Goal: Task Accomplishment & Management: Manage account settings

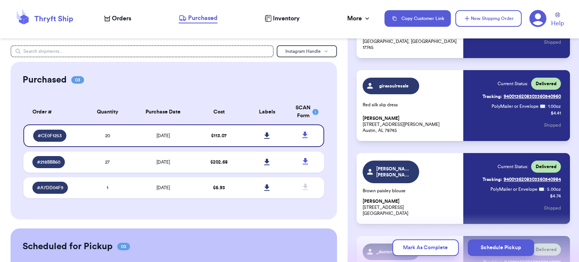
click at [111, 22] on div "Orders" at bounding box center [117, 18] width 27 height 9
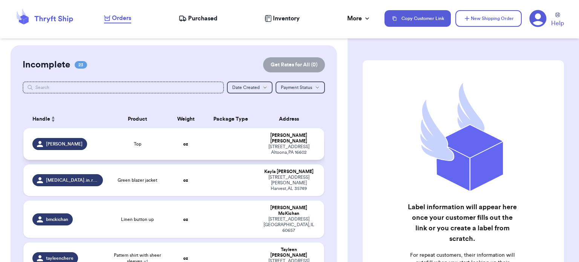
click at [209, 140] on td at bounding box center [231, 144] width 54 height 32
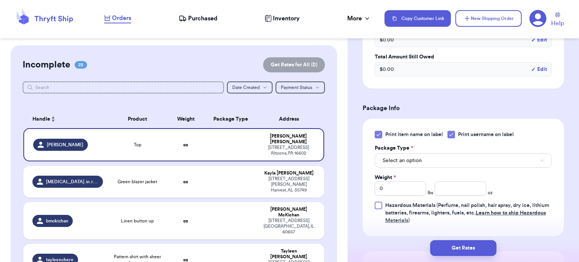
scroll to position [287, 0]
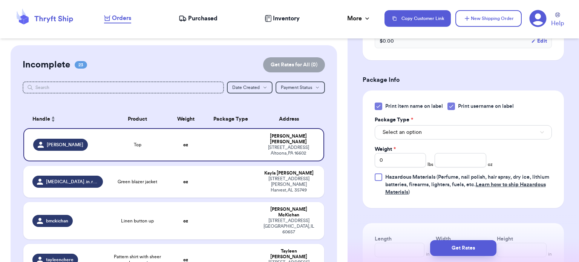
click at [375, 106] on icon at bounding box center [378, 106] width 6 height 6
click at [0, 0] on input "Print item name on label" at bounding box center [0, 0] width 0 height 0
click at [440, 129] on button "Select an option" at bounding box center [463, 132] width 177 height 14
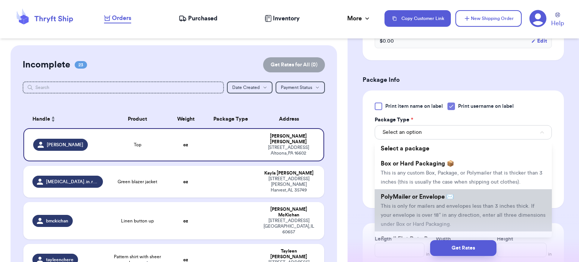
click at [454, 196] on span "PolyMailer or Envelope ✉️" at bounding box center [417, 197] width 73 height 6
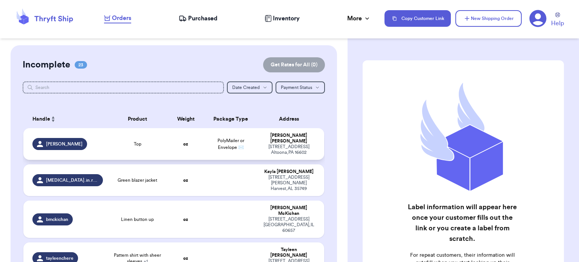
click at [219, 141] on td "PolyMailer or Envelope ✉️" at bounding box center [231, 144] width 54 height 32
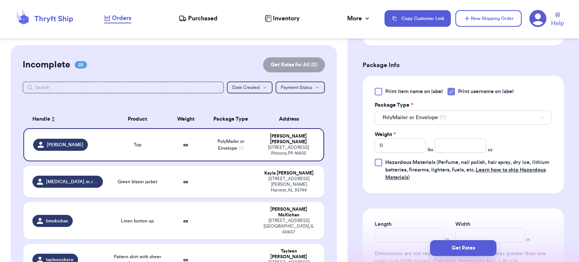
scroll to position [315, 0]
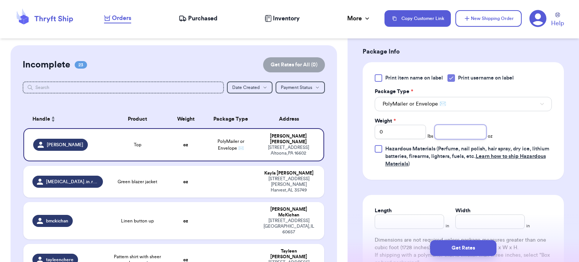
click at [451, 136] on input "number" at bounding box center [460, 132] width 52 height 14
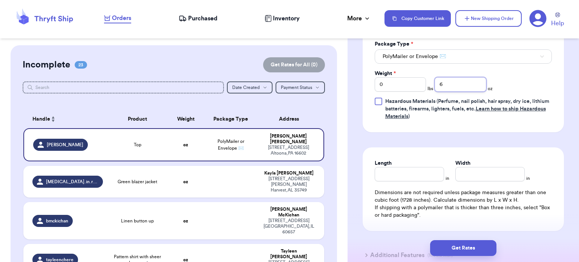
scroll to position [375, 0]
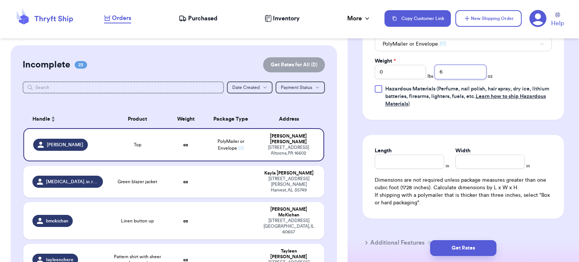
type input "6"
click at [410, 156] on input "Length" at bounding box center [409, 161] width 69 height 14
type input "10"
click at [471, 161] on input "Width *" at bounding box center [489, 161] width 69 height 14
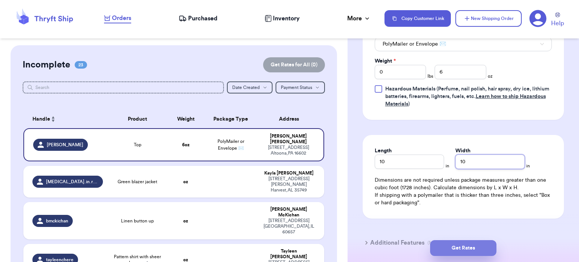
type input "10"
click at [464, 248] on button "Get Rates" at bounding box center [463, 248] width 66 height 16
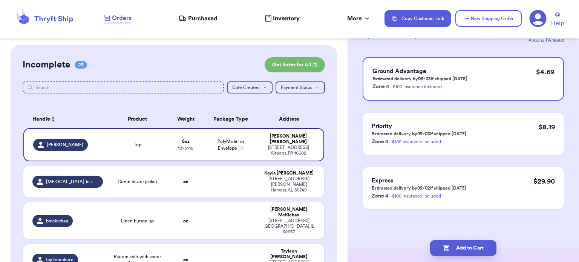
scroll to position [0, 0]
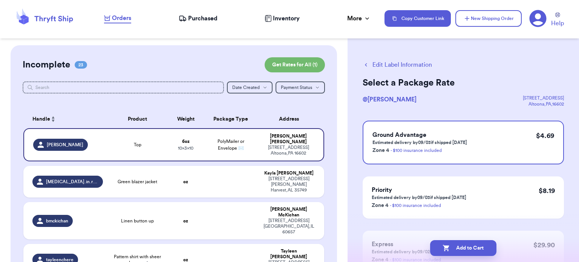
click at [464, 248] on button "Add to Cart" at bounding box center [463, 248] width 66 height 16
checkbox input "true"
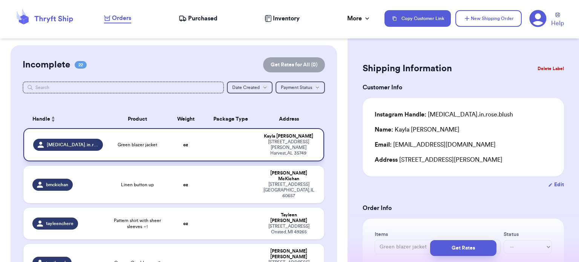
click at [198, 144] on td "oz" at bounding box center [186, 144] width 36 height 33
click at [185, 171] on td "oz" at bounding box center [186, 184] width 36 height 37
type input "Linen button up"
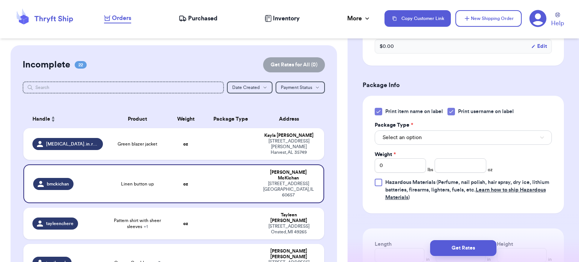
scroll to position [285, 0]
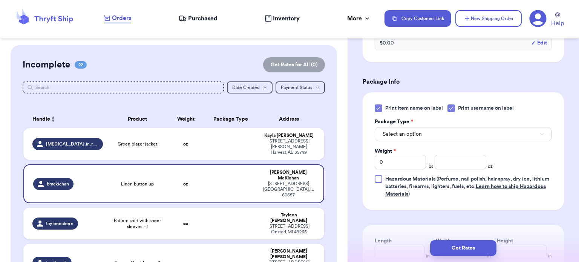
click at [380, 107] on icon at bounding box center [378, 108] width 6 height 6
click at [0, 0] on input "Print item name on label" at bounding box center [0, 0] width 0 height 0
click at [422, 138] on button "Select an option" at bounding box center [463, 134] width 177 height 14
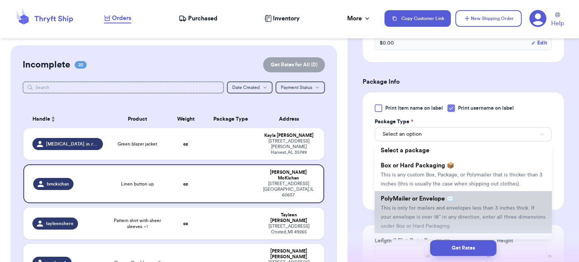
click at [444, 205] on span "This is only for mailers and envelopes less than 3 inches thick. If your envelo…" at bounding box center [463, 216] width 165 height 23
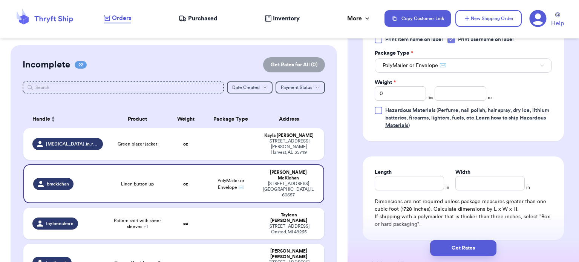
scroll to position [365, 0]
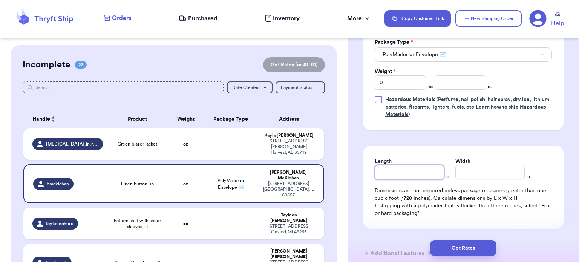
click at [416, 175] on input "Length" at bounding box center [409, 172] width 69 height 14
type input "1"
type input "10"
click at [467, 171] on input "Width *" at bounding box center [489, 172] width 69 height 14
type input "1"
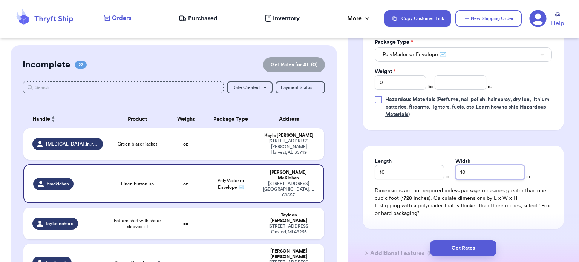
type input "10"
click at [469, 83] on input "number" at bounding box center [460, 82] width 52 height 14
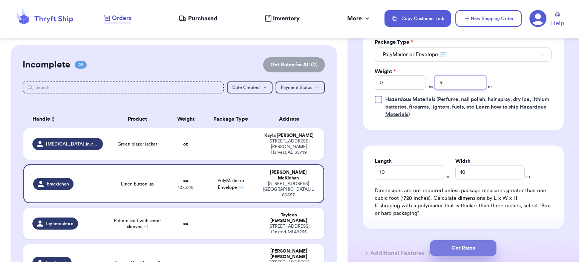
type input "9"
click at [480, 246] on button "Get Rates" at bounding box center [463, 248] width 66 height 16
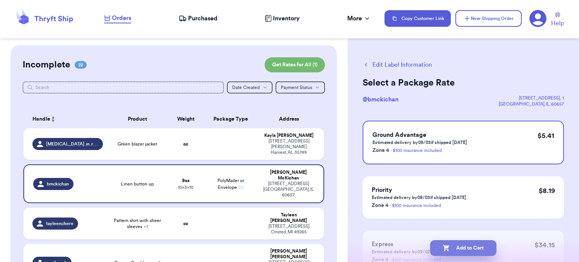
click at [475, 245] on button "Add to Cart" at bounding box center [463, 248] width 66 height 16
checkbox input "true"
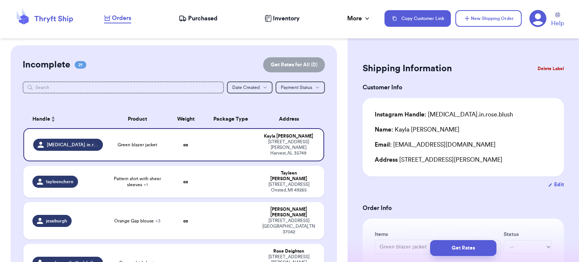
click at [204, 244] on td at bounding box center [231, 262] width 54 height 37
type input "Green plaid shorts"
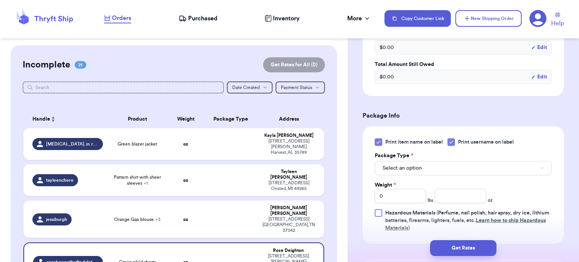
scroll to position [254, 0]
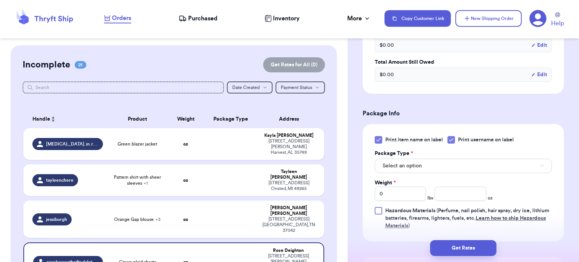
click at [381, 139] on div at bounding box center [379, 140] width 8 height 8
click at [0, 0] on input "Print item name on label" at bounding box center [0, 0] width 0 height 0
click at [430, 174] on div "Print item name on label Print username on label Package Type * Select an optio…" at bounding box center [463, 182] width 177 height 93
click at [430, 168] on button "Select an option" at bounding box center [463, 166] width 177 height 14
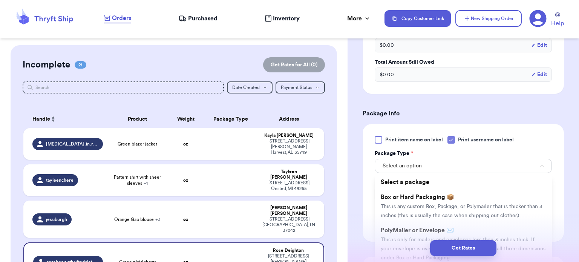
click at [425, 236] on div "Get Rates" at bounding box center [462, 248] width 231 height 28
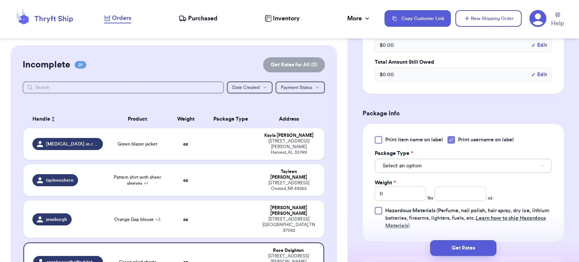
click at [439, 170] on button "Select an option" at bounding box center [463, 166] width 177 height 14
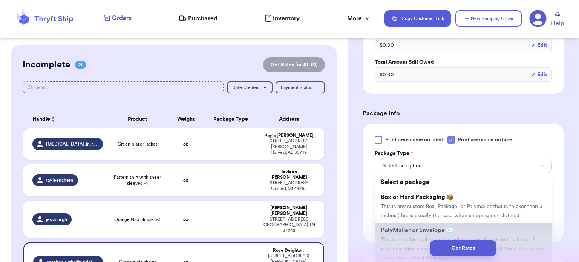
click at [388, 232] on span "PolyMailer or Envelope ✉️" at bounding box center [417, 230] width 73 height 6
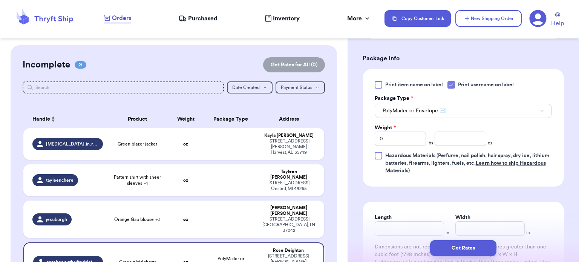
scroll to position [317, 0]
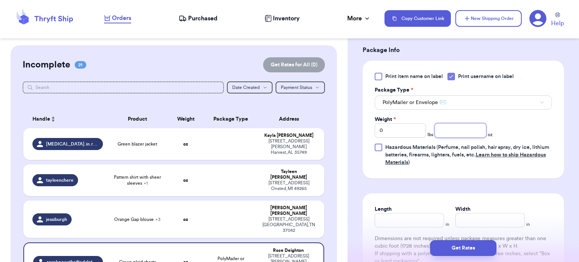
click at [441, 131] on input "number" at bounding box center [460, 130] width 52 height 14
type input "8"
click at [401, 216] on input "Length" at bounding box center [409, 220] width 69 height 14
type input "10"
click at [457, 221] on input "Width *" at bounding box center [489, 220] width 69 height 14
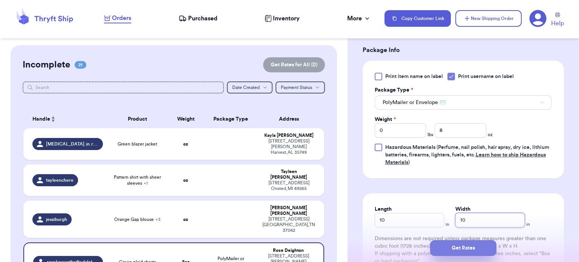
type input "10"
click at [473, 252] on button "Get Rates" at bounding box center [463, 248] width 66 height 16
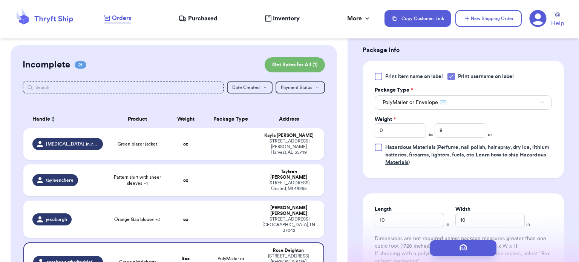
scroll to position [0, 0]
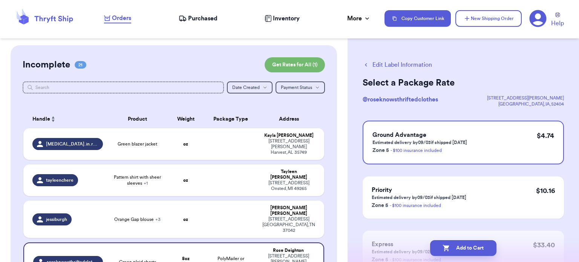
click at [462, 148] on p "Zone 5 - $100 insurance included" at bounding box center [419, 149] width 95 height 9
click at [474, 246] on button "Add to Cart" at bounding box center [463, 248] width 66 height 16
checkbox input "true"
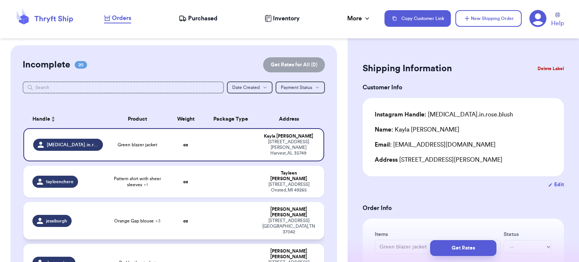
click at [207, 204] on td at bounding box center [231, 220] width 54 height 37
type input "Orange Gap blouse"
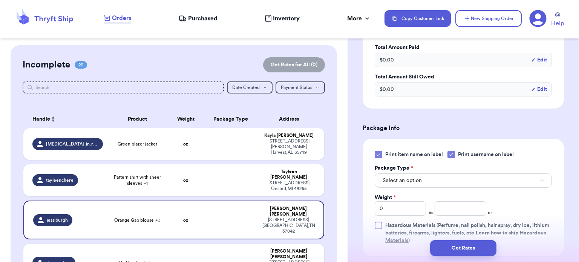
scroll to position [359, 0]
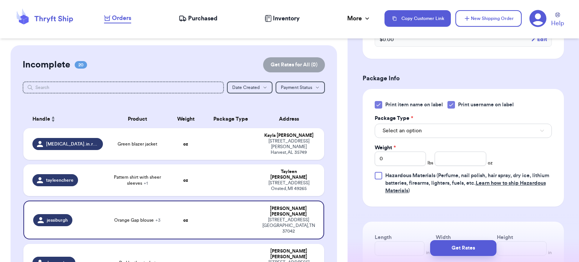
click at [378, 102] on icon at bounding box center [378, 105] width 6 height 6
click at [0, 0] on input "Print item name on label" at bounding box center [0, 0] width 0 height 0
click at [415, 125] on button "Select an option" at bounding box center [463, 131] width 177 height 14
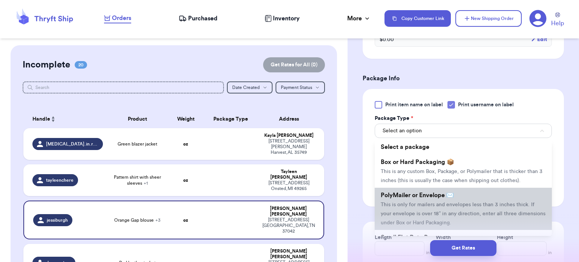
click at [425, 199] on li "PolyMailer or Envelope ✉️ This is only for mailers and envelopes less than 3 in…" at bounding box center [463, 209] width 177 height 42
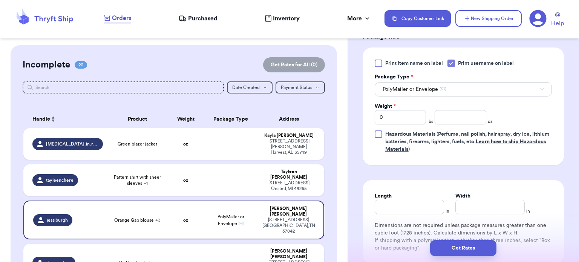
scroll to position [410, 0]
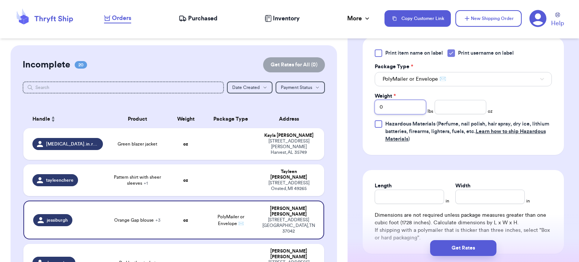
click at [414, 103] on input "0" at bounding box center [401, 107] width 52 height 14
type input "1"
click at [443, 107] on input "number" at bounding box center [460, 107] width 52 height 14
type input "4"
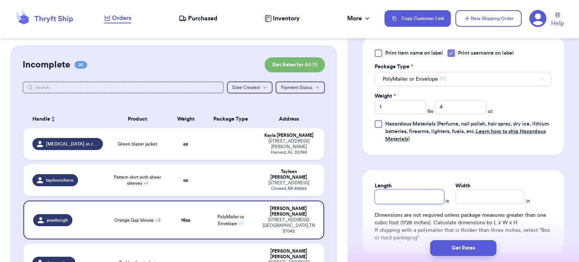
click at [425, 194] on input "Length" at bounding box center [409, 197] width 69 height 14
type input "12"
click at [497, 199] on input "Width *" at bounding box center [489, 197] width 69 height 14
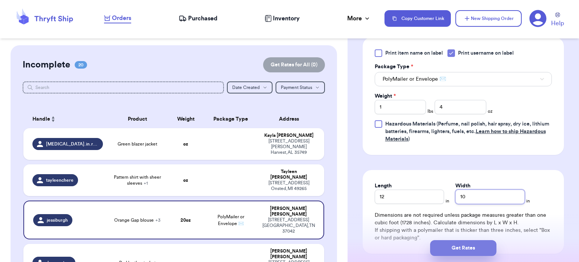
type input "10"
click at [473, 247] on button "Get Rates" at bounding box center [463, 248] width 66 height 16
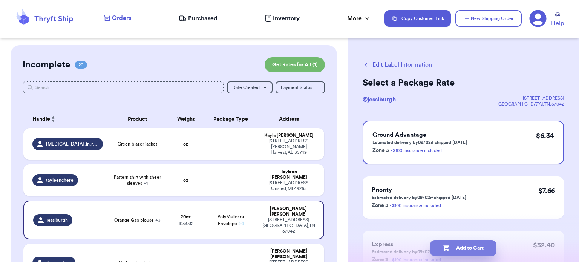
click at [472, 245] on button "Add to Cart" at bounding box center [463, 248] width 66 height 16
checkbox input "true"
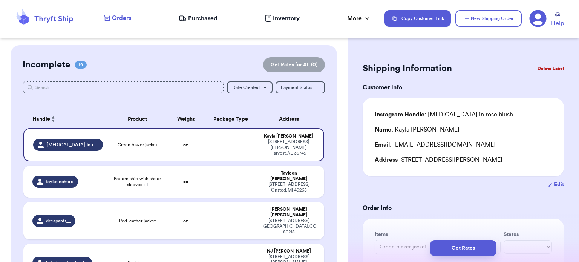
drag, startPoint x: 472, startPoint y: 245, endPoint x: 474, endPoint y: 263, distance: 18.2
click at [474, 261] on html "Orders Purchased Inventory More Stats Completed Orders Copy Customer Link New S…" at bounding box center [289, 131] width 579 height 262
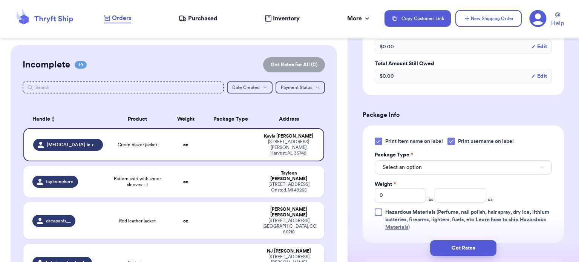
scroll to position [278, 0]
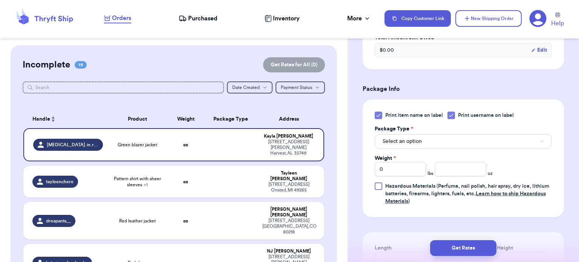
click at [378, 115] on icon at bounding box center [377, 115] width 3 height 3
click at [0, 0] on input "Print item name on label" at bounding box center [0, 0] width 0 height 0
click at [428, 139] on button "Select an option" at bounding box center [463, 141] width 177 height 14
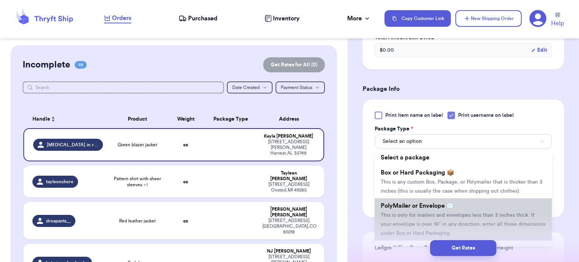
click at [420, 208] on span "PolyMailer or Envelope ✉️" at bounding box center [417, 206] width 73 height 6
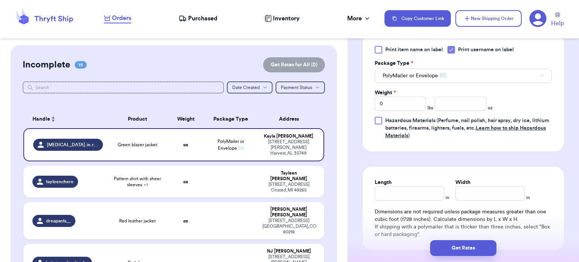
scroll to position [344, 0]
click at [409, 105] on input "0" at bounding box center [401, 103] width 52 height 14
type input "1"
click at [462, 104] on input "number" at bounding box center [460, 103] width 52 height 14
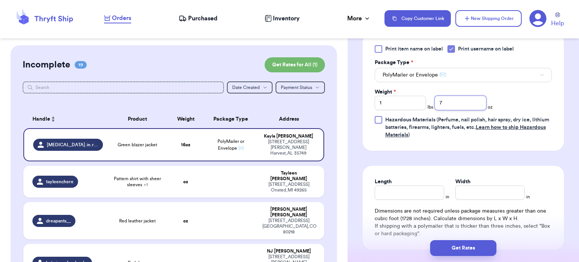
type input "7"
click at [386, 187] on input "Length" at bounding box center [409, 192] width 69 height 14
type input "14"
click at [475, 190] on input "Width *" at bounding box center [489, 192] width 69 height 14
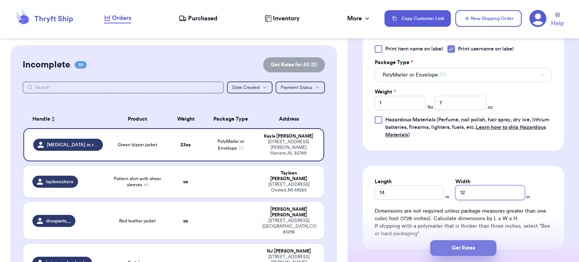
type input "12"
click at [458, 250] on button "Get Rates" at bounding box center [463, 248] width 66 height 16
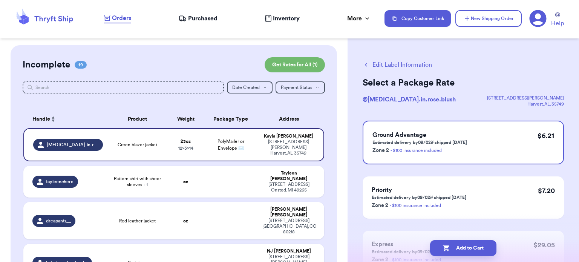
click at [458, 250] on button "Add to Cart" at bounding box center [463, 248] width 66 height 16
checkbox input "true"
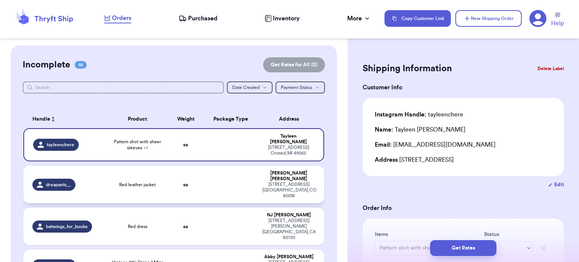
click at [220, 173] on td at bounding box center [231, 184] width 54 height 37
type input "Red leather jacket"
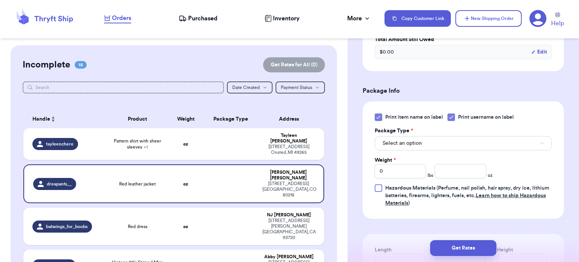
scroll to position [310, 0]
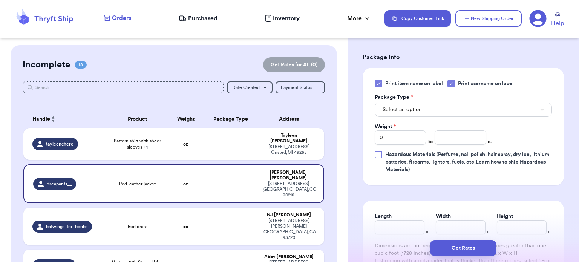
click at [375, 85] on div at bounding box center [379, 84] width 8 height 8
click at [0, 0] on input "Print item name on label" at bounding box center [0, 0] width 0 height 0
click at [426, 105] on button "Select an option" at bounding box center [463, 109] width 177 height 14
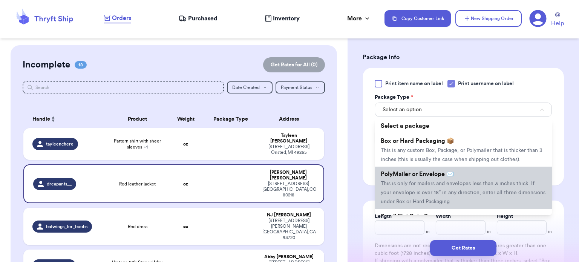
click at [425, 173] on span "PolyMailer or Envelope ✉️" at bounding box center [417, 174] width 73 height 6
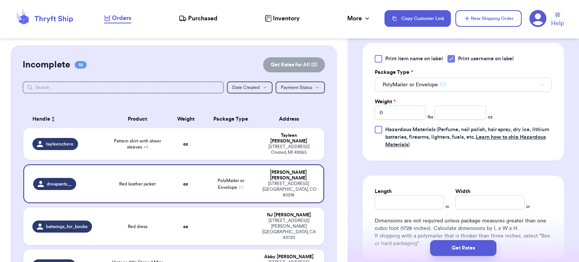
scroll to position [342, 0]
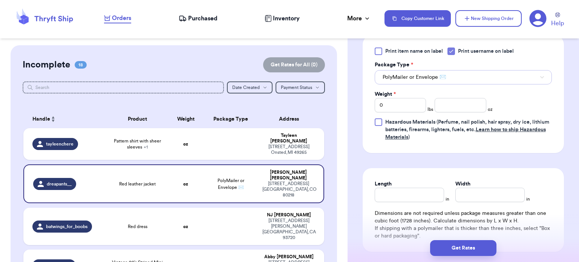
click at [501, 70] on button "PolyMailer or Envelope ✉️" at bounding box center [463, 77] width 177 height 14
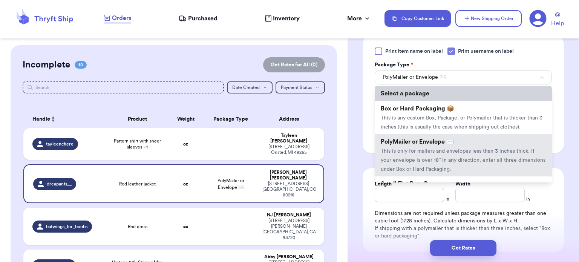
click at [500, 90] on li "Select a package" at bounding box center [463, 93] width 177 height 15
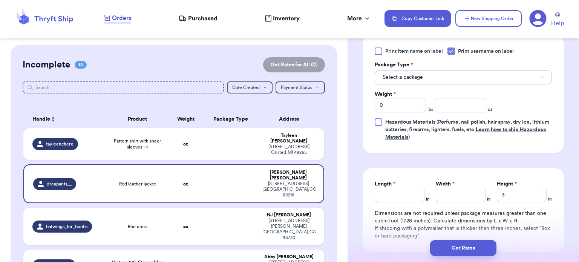
click at [499, 81] on button "Select a package" at bounding box center [463, 77] width 177 height 14
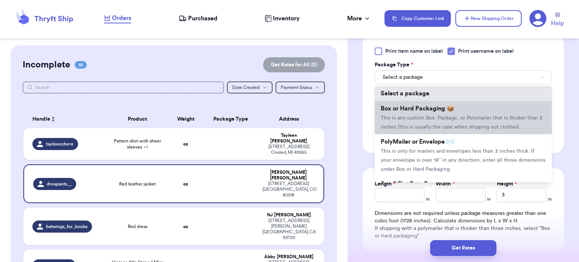
click at [485, 103] on li "Box or Hard Packaging 📦 This is any custom Box, Package, or Polymailer that is …" at bounding box center [463, 117] width 177 height 33
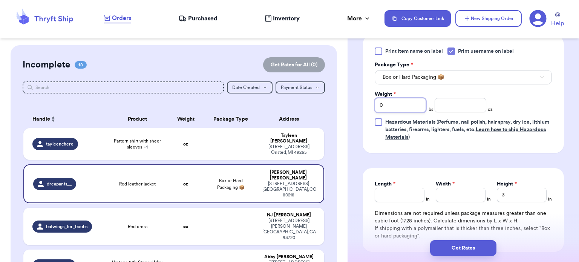
click at [408, 106] on input "0" at bounding box center [401, 105] width 52 height 14
type input "3"
click at [448, 104] on input "number" at bounding box center [460, 105] width 52 height 14
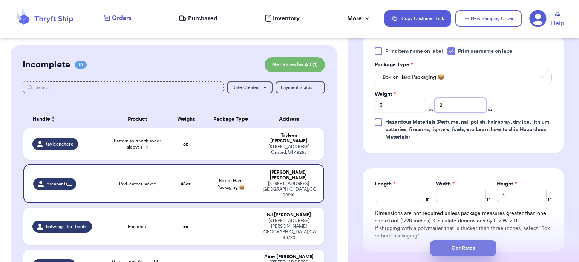
type input "2"
click at [467, 247] on button "Get Rates" at bounding box center [463, 248] width 66 height 16
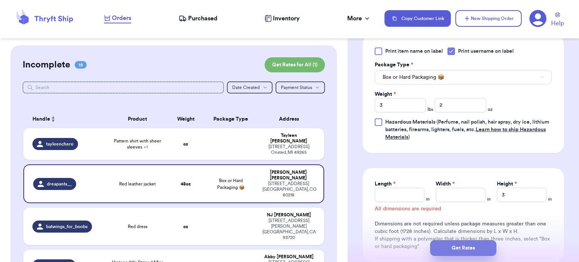
scroll to position [405, 0]
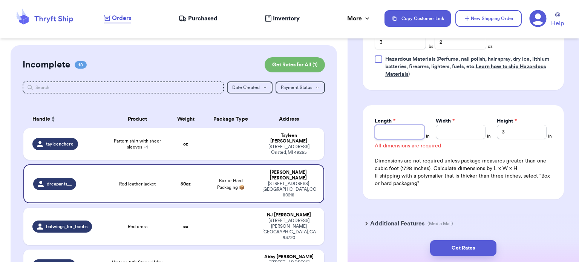
click at [404, 137] on input "Length *" at bounding box center [400, 132] width 50 height 14
type input "16"
click at [452, 129] on input "Width *" at bounding box center [461, 132] width 50 height 14
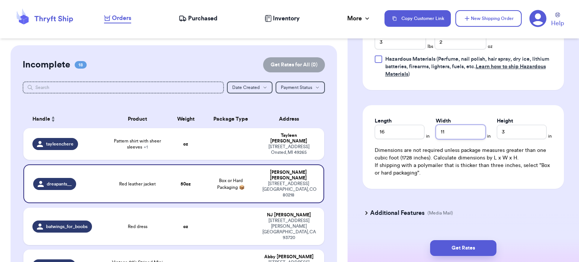
type input "11"
click at [515, 130] on input "3" at bounding box center [522, 132] width 50 height 14
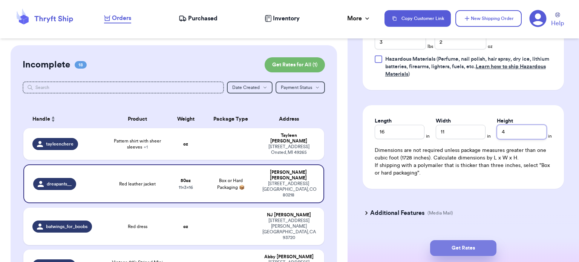
type input "4"
click at [464, 249] on button "Get Rates" at bounding box center [463, 248] width 66 height 16
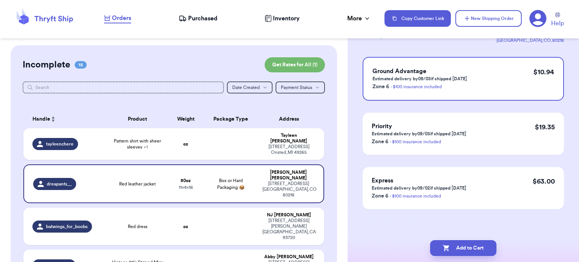
scroll to position [0, 0]
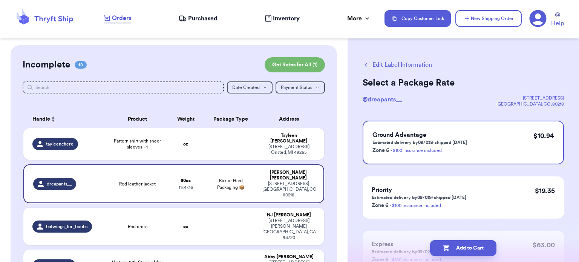
click at [464, 249] on button "Add to Cart" at bounding box center [463, 248] width 66 height 16
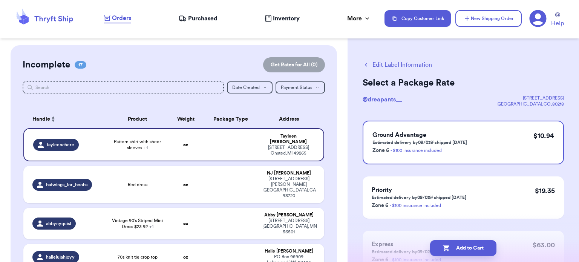
checkbox input "true"
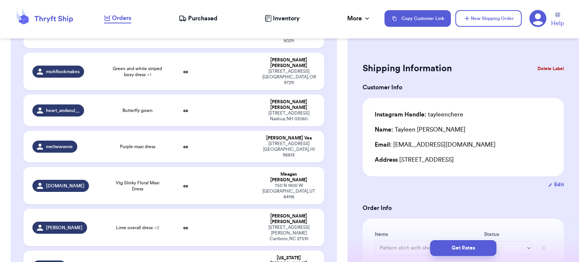
scroll to position [334, 0]
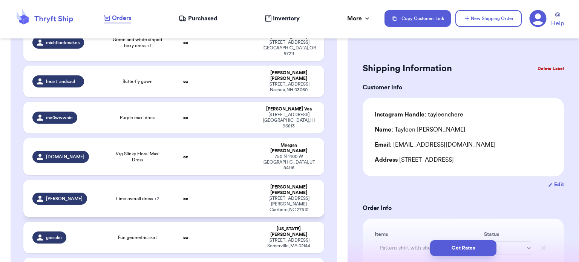
click at [204, 180] on td at bounding box center [231, 198] width 54 height 37
type input "Lime overall dress"
type input "yellow swimsuit"
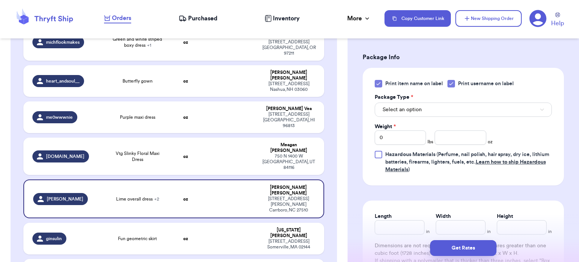
scroll to position [388, 0]
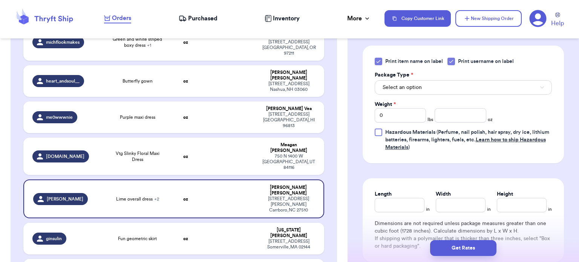
click at [379, 58] on icon at bounding box center [378, 61] width 6 height 6
click at [0, 0] on input "Print item name on label" at bounding box center [0, 0] width 0 height 0
click at [404, 80] on button "Select an option" at bounding box center [463, 87] width 177 height 14
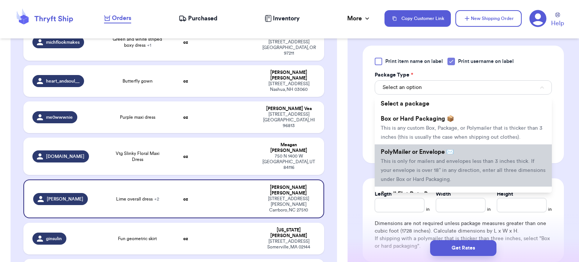
click at [415, 159] on span "This is only for mailers and envelopes less than 3 inches thick. If your envelo…" at bounding box center [463, 170] width 165 height 23
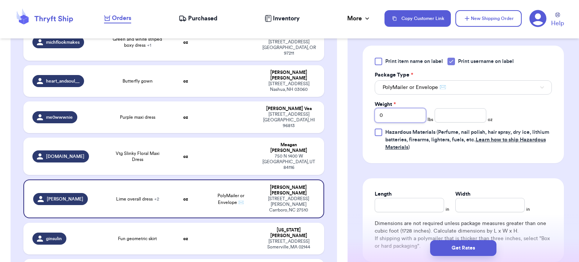
click at [400, 108] on input "0" at bounding box center [401, 115] width 52 height 14
click at [393, 198] on input "Length" at bounding box center [409, 205] width 69 height 14
type input "1"
type input "16"
click at [469, 198] on input "Width *" at bounding box center [489, 205] width 69 height 14
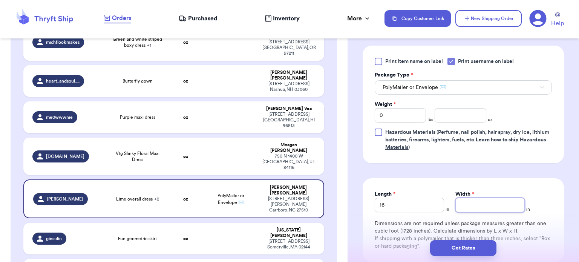
type input "1"
type input "14"
click at [404, 108] on input "0" at bounding box center [401, 115] width 52 height 14
type input "3"
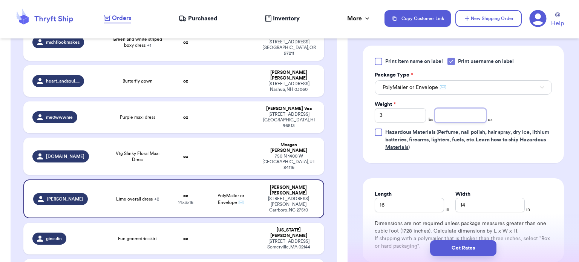
click at [469, 108] on input "number" at bounding box center [460, 115] width 52 height 14
type input "4"
click at [472, 249] on button "Get Rates" at bounding box center [463, 248] width 66 height 16
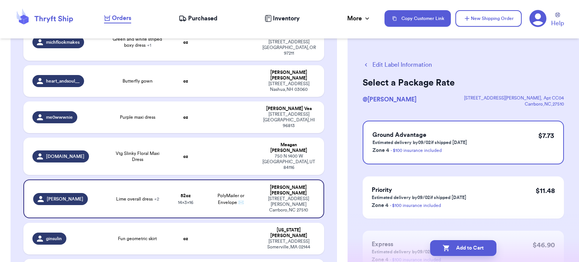
click at [472, 249] on button "Add to Cart" at bounding box center [463, 248] width 66 height 16
checkbox input "true"
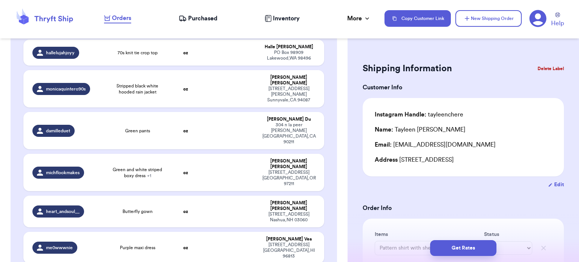
scroll to position [203, 0]
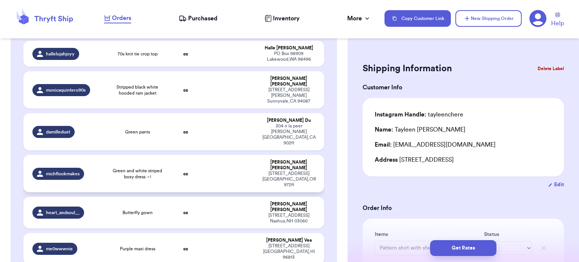
click at [188, 155] on td "oz" at bounding box center [186, 173] width 36 height 37
type input "Cream knit top with bow"
type input "Green and white striped boxy dress"
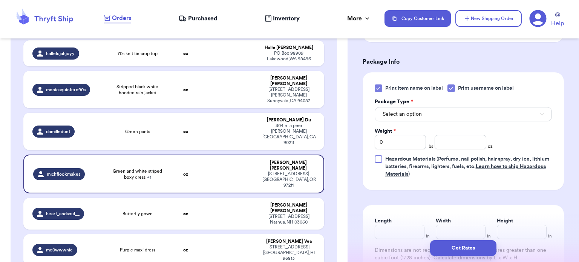
scroll to position [337, 0]
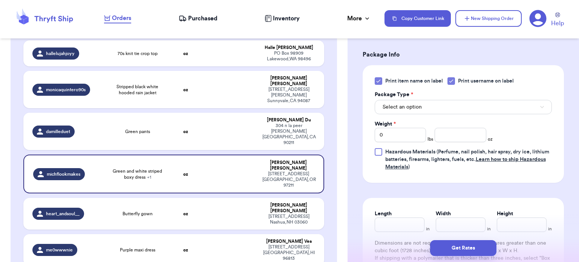
click at [378, 81] on icon at bounding box center [377, 81] width 3 height 3
click at [0, 0] on input "Print item name on label" at bounding box center [0, 0] width 0 height 0
click at [408, 104] on span "Select an option" at bounding box center [401, 107] width 39 height 8
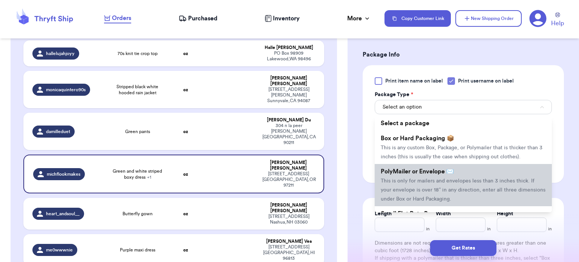
click at [408, 183] on li "PolyMailer or Envelope ✉️ This is only for mailers and envelopes less than 3 in…" at bounding box center [463, 185] width 177 height 42
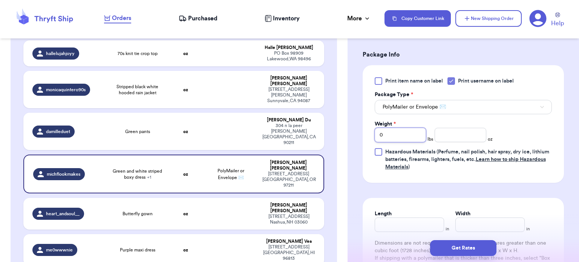
click at [396, 134] on input "0" at bounding box center [401, 135] width 52 height 14
type input "1"
click at [443, 137] on input "number" at bounding box center [460, 135] width 52 height 14
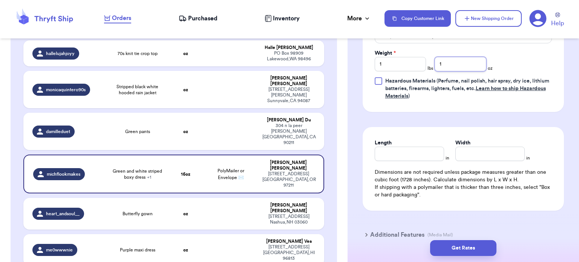
scroll to position [411, 0]
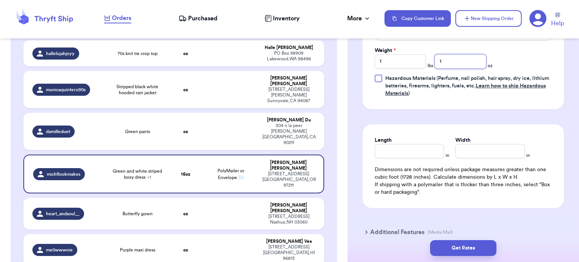
type input "1"
click at [414, 149] on input "Length" at bounding box center [409, 151] width 69 height 14
type input "12"
click at [472, 153] on input "Width *" at bounding box center [489, 151] width 69 height 14
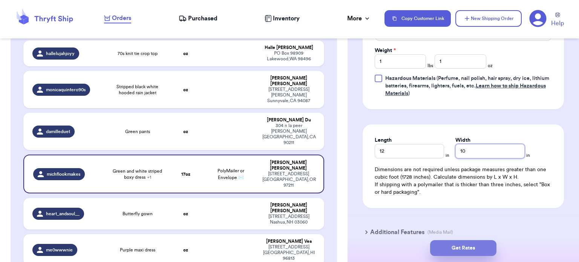
type input "10"
click at [464, 245] on button "Get Rates" at bounding box center [463, 248] width 66 height 16
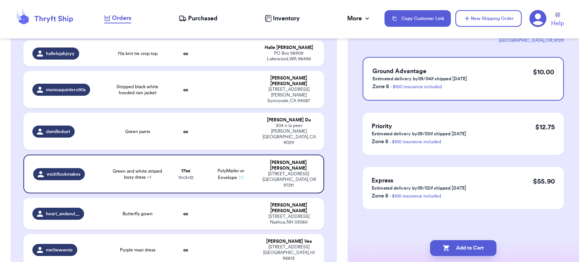
scroll to position [0, 0]
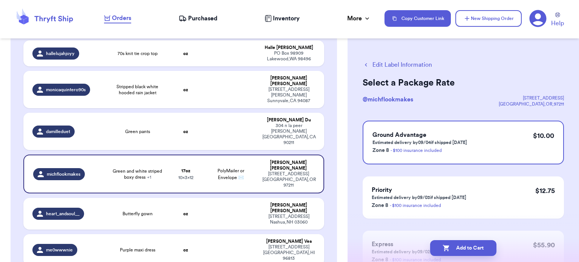
click at [464, 245] on button "Add to Cart" at bounding box center [463, 248] width 66 height 16
checkbox input "true"
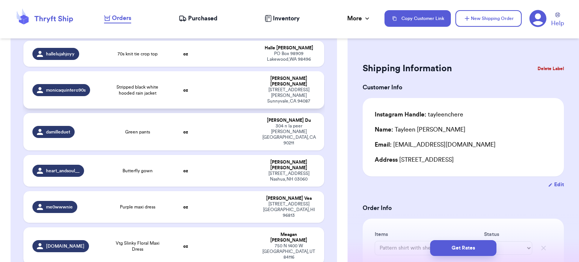
click at [234, 71] on td at bounding box center [231, 89] width 54 height 37
type input "Stripped black white hooded rain jacket"
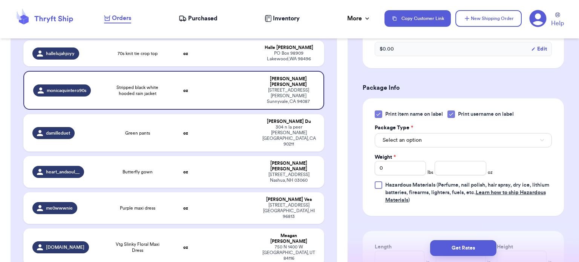
scroll to position [281, 0]
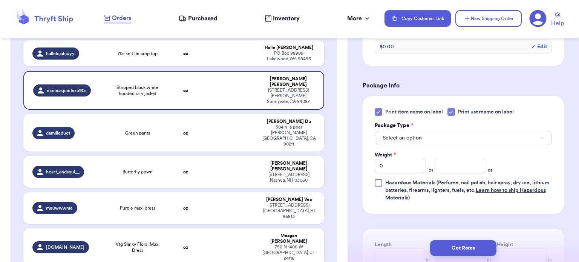
click at [378, 112] on icon at bounding box center [378, 112] width 6 height 6
click at [0, 0] on input "Print item name on label" at bounding box center [0, 0] width 0 height 0
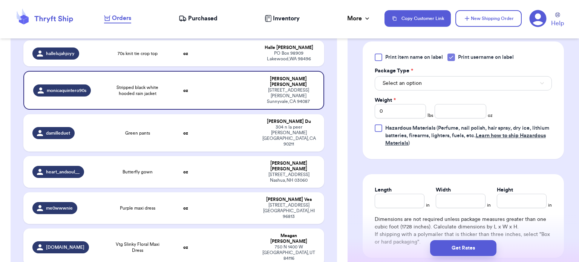
scroll to position [362, 0]
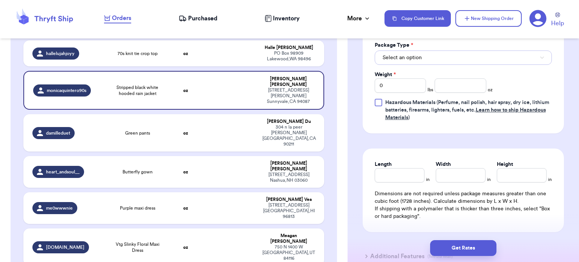
click at [451, 63] on button "Select an option" at bounding box center [463, 57] width 177 height 14
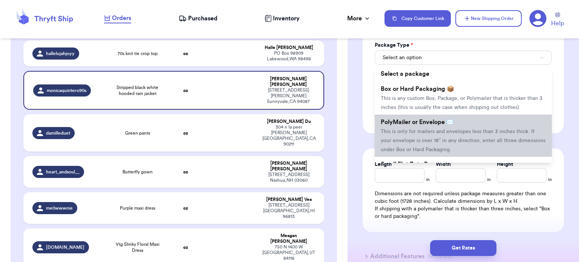
click at [445, 123] on span "PolyMailer or Envelope ✉️" at bounding box center [417, 122] width 73 height 6
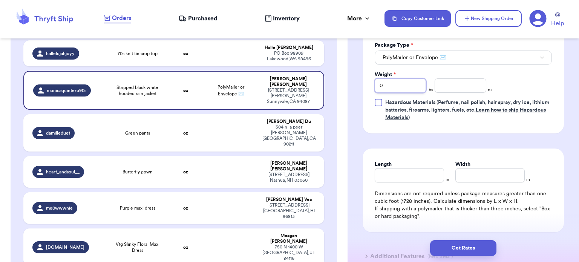
click at [423, 86] on input "0" at bounding box center [401, 85] width 52 height 14
type input "2"
click at [460, 86] on input "number" at bounding box center [460, 85] width 52 height 14
type input "0"
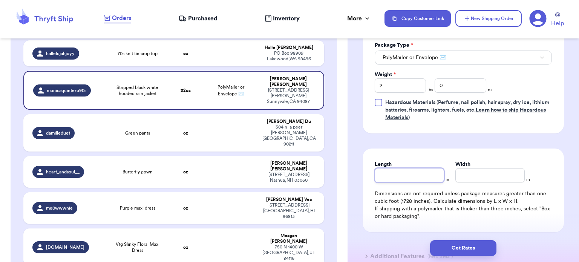
click at [391, 172] on input "Length" at bounding box center [409, 175] width 69 height 14
type input "14"
click at [475, 170] on input "Width *" at bounding box center [489, 175] width 69 height 14
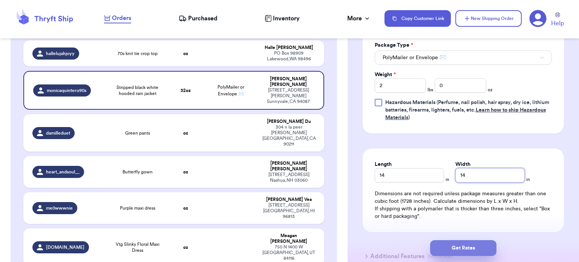
type input "14"
click at [471, 246] on button "Get Rates" at bounding box center [463, 248] width 66 height 16
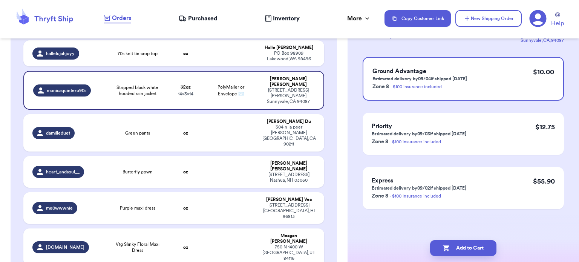
scroll to position [0, 0]
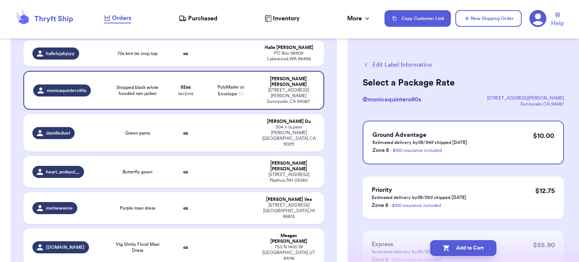
click at [403, 63] on button "Edit Label Information" at bounding box center [396, 64] width 69 height 9
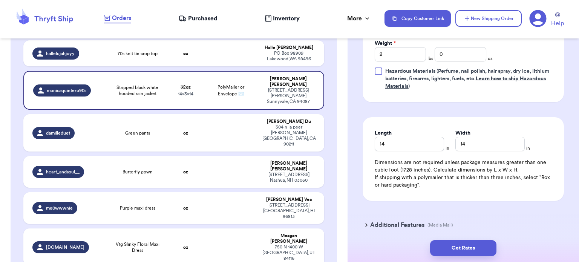
scroll to position [393, 0]
click at [402, 136] on input "14" at bounding box center [409, 143] width 69 height 14
type input "13"
click at [476, 139] on input "14" at bounding box center [489, 143] width 69 height 14
type input "13"
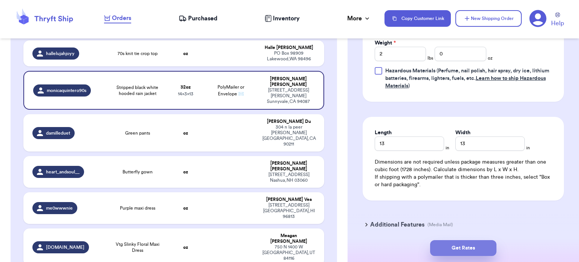
click at [477, 248] on button "Get Rates" at bounding box center [463, 248] width 66 height 16
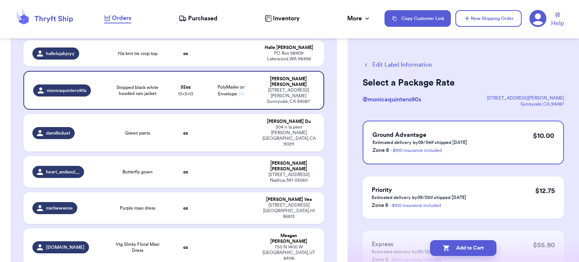
click at [477, 248] on button "Add to Cart" at bounding box center [463, 248] width 66 height 16
checkbox input "true"
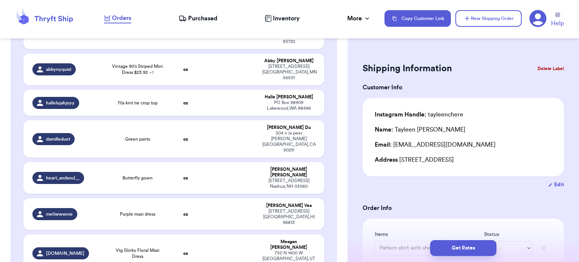
scroll to position [146, 0]
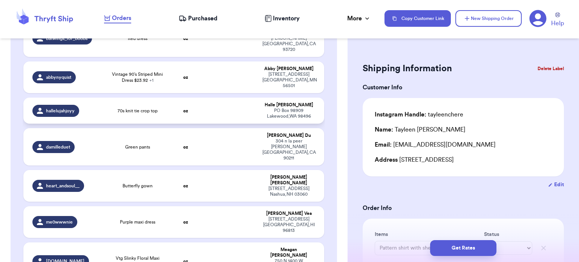
click at [211, 98] on td at bounding box center [231, 111] width 54 height 26
type input "70s knit tie crop top"
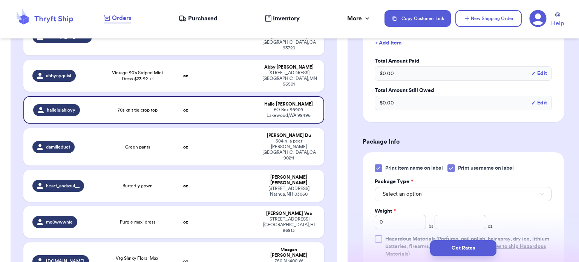
scroll to position [256, 0]
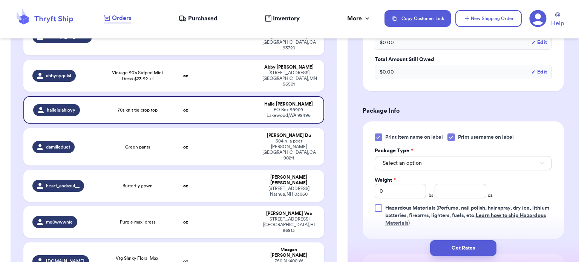
click at [377, 137] on icon at bounding box center [378, 137] width 6 height 6
click at [0, 0] on input "Print item name on label" at bounding box center [0, 0] width 0 height 0
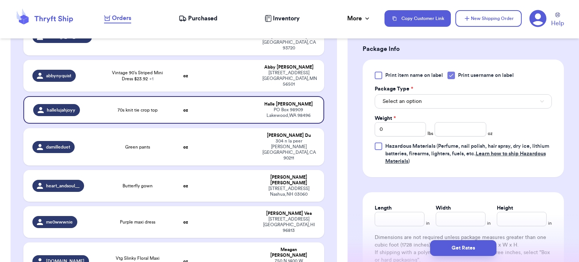
scroll to position [321, 0]
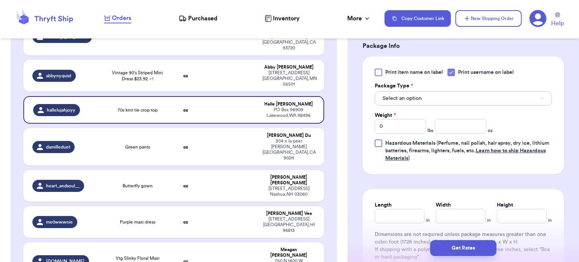
click at [477, 93] on button "Select an option" at bounding box center [463, 98] width 177 height 14
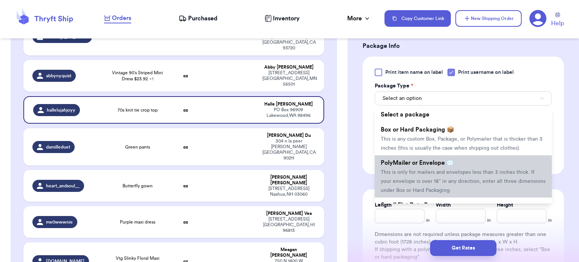
click at [474, 171] on span "This is only for mailers and envelopes less than 3 inches thick. If your envelo…" at bounding box center [463, 181] width 165 height 23
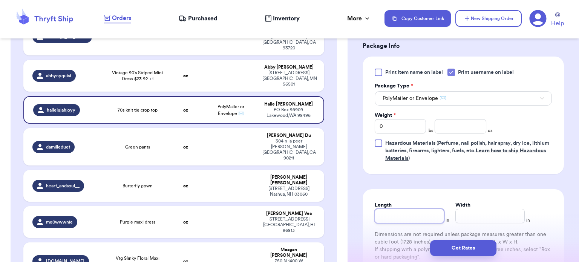
click at [390, 218] on input "Length" at bounding box center [409, 216] width 69 height 14
type input "1"
type input "10"
click at [471, 215] on input "Width *" at bounding box center [489, 216] width 69 height 14
type input "1"
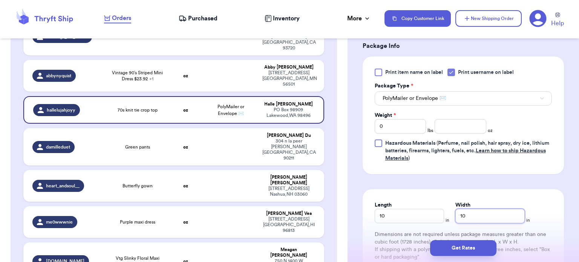
type input "10"
click at [450, 127] on input "number" at bounding box center [460, 126] width 52 height 14
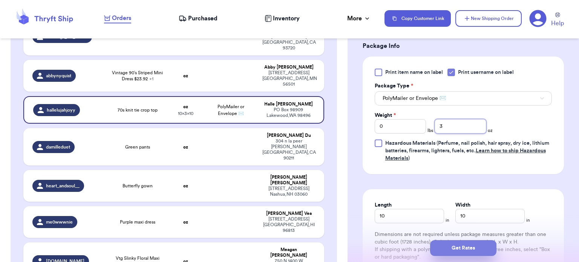
type input "3"
click at [475, 252] on button "Get Rates" at bounding box center [463, 248] width 66 height 16
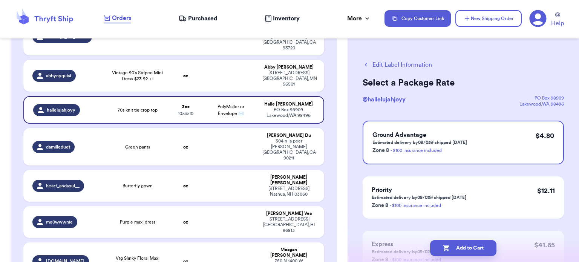
click at [475, 252] on button "Add to Cart" at bounding box center [463, 248] width 66 height 16
checkbox input "true"
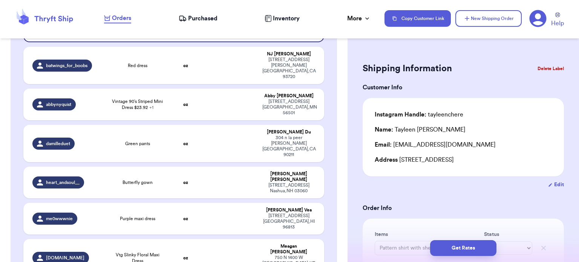
scroll to position [118, 0]
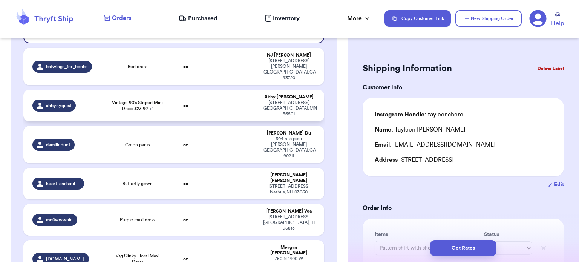
click at [208, 90] on td at bounding box center [231, 106] width 54 height 32
type input "Vintage 90’s Striped Mini Dress $23.92"
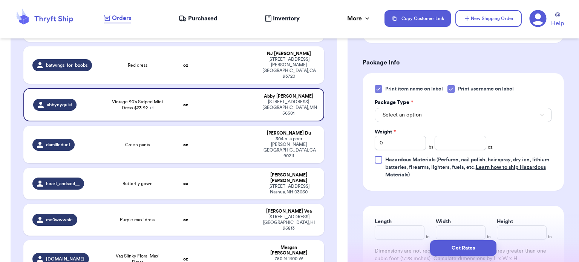
scroll to position [332, 0]
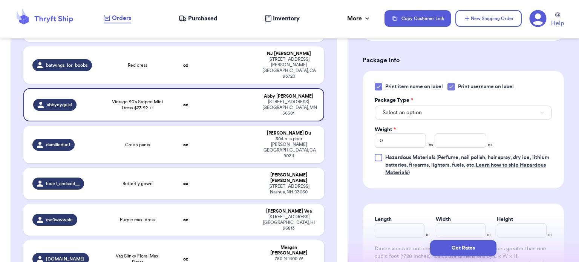
click at [379, 87] on icon at bounding box center [378, 87] width 6 height 6
click at [0, 0] on input "Print item name on label" at bounding box center [0, 0] width 0 height 0
click at [420, 108] on button "Select an option" at bounding box center [463, 112] width 177 height 14
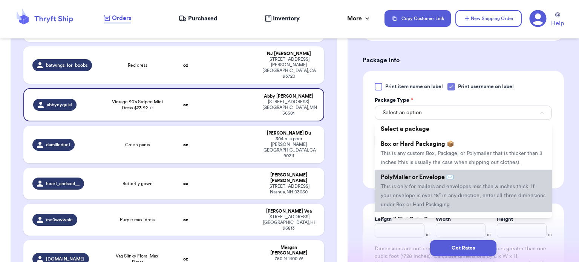
click at [418, 188] on span "This is only for mailers and envelopes less than 3 inches thick. If your envelo…" at bounding box center [463, 195] width 165 height 23
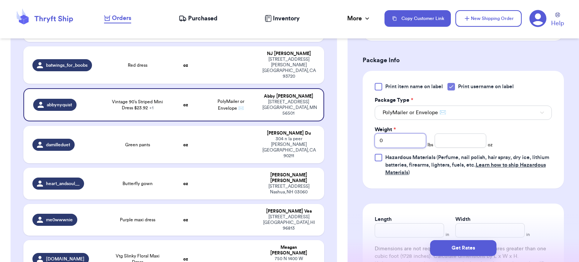
click at [392, 145] on input "0" at bounding box center [401, 140] width 52 height 14
click at [408, 230] on input "Length" at bounding box center [409, 230] width 69 height 14
type input "1"
type input "19"
type input "1"
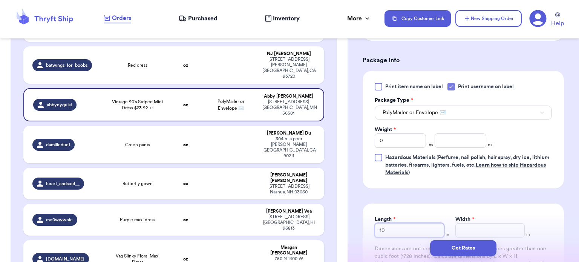
type input "10"
click at [458, 229] on input "Width *" at bounding box center [489, 230] width 69 height 14
type input "1"
type input "10"
click at [453, 138] on input "number" at bounding box center [460, 140] width 52 height 14
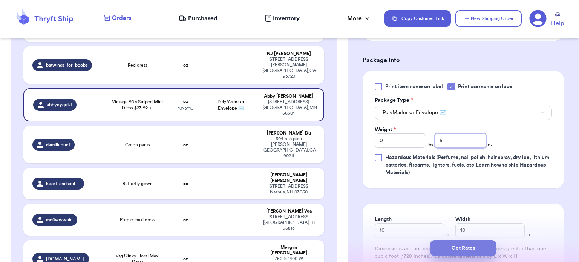
type input "5"
click at [449, 244] on button "Get Rates" at bounding box center [463, 248] width 66 height 16
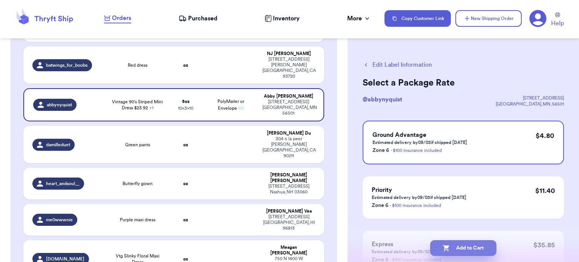
click at [466, 244] on button "Add to Cart" at bounding box center [463, 248] width 66 height 16
checkbox input "true"
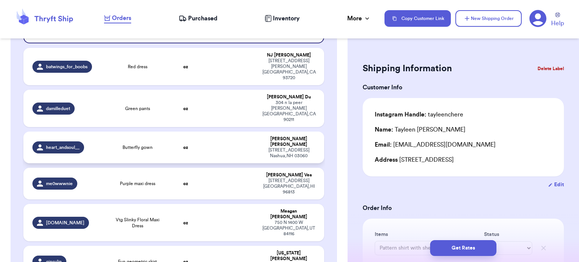
click at [216, 131] on td at bounding box center [231, 147] width 54 height 32
type input "Butterfly gown"
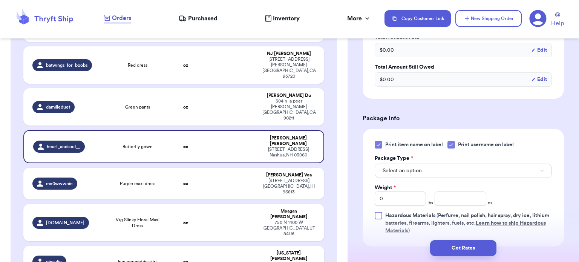
scroll to position [261, 0]
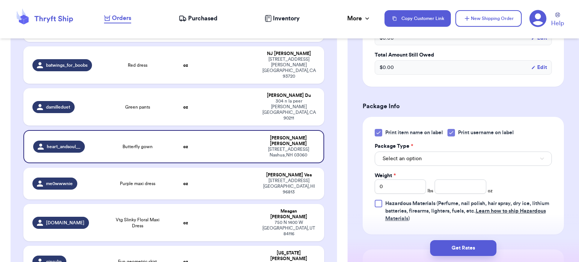
click at [381, 132] on div at bounding box center [379, 133] width 8 height 8
click at [0, 0] on input "Print item name on label" at bounding box center [0, 0] width 0 height 0
click at [444, 155] on button "Select an option" at bounding box center [463, 158] width 177 height 14
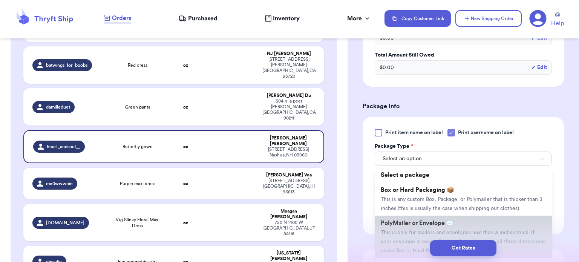
click at [452, 217] on li "PolyMailer or Envelope ✉️ This is only for mailers and envelopes less than 3 in…" at bounding box center [463, 237] width 177 height 42
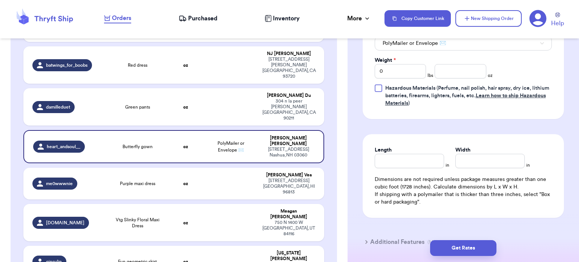
scroll to position [380, 0]
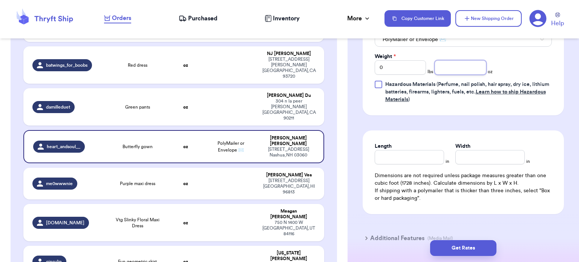
click at [438, 68] on input "number" at bounding box center [460, 67] width 52 height 14
type input "9"
click at [392, 156] on input "Length" at bounding box center [409, 157] width 69 height 14
type input "12"
click at [467, 160] on input "Width *" at bounding box center [489, 157] width 69 height 14
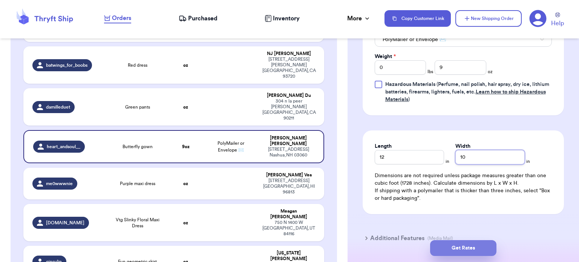
type input "10"
click at [459, 251] on button "Get Rates" at bounding box center [463, 248] width 66 height 16
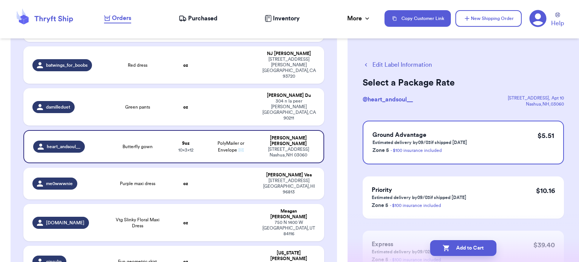
click at [459, 251] on button "Add to Cart" at bounding box center [463, 248] width 66 height 16
checkbox input "true"
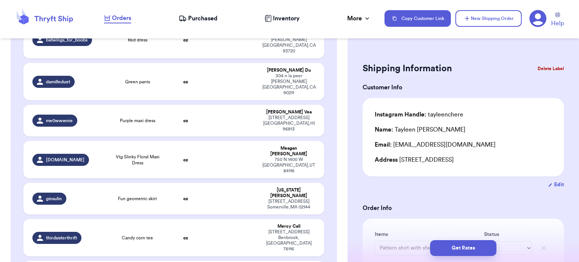
scroll to position [157, 0]
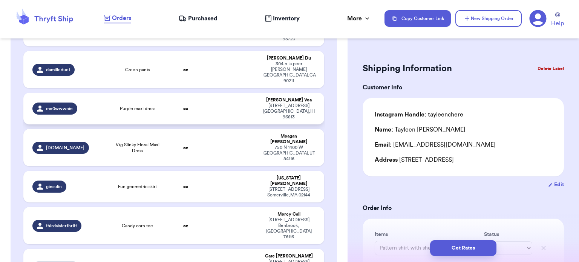
click at [185, 93] on td "oz" at bounding box center [186, 109] width 36 height 32
type input "Purple maxi dress"
